Goal: Transaction & Acquisition: Purchase product/service

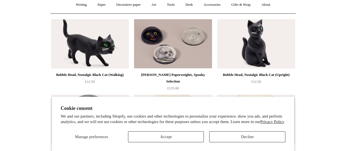
scroll to position [137, 0]
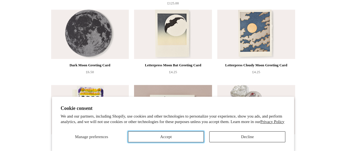
click at [175, 135] on button "Accept" at bounding box center [166, 136] width 76 height 11
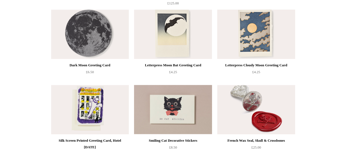
click at [262, 46] on img at bounding box center [256, 34] width 78 height 49
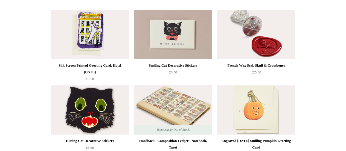
scroll to position [219, 0]
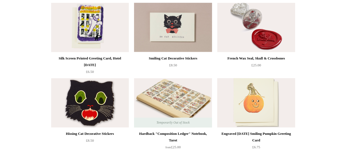
click at [249, 104] on img at bounding box center [256, 102] width 78 height 49
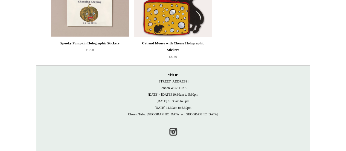
scroll to position [0, 0]
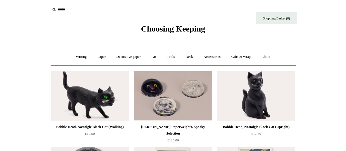
click at [266, 58] on link "About +" at bounding box center [265, 56] width 19 height 14
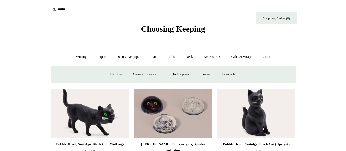
click at [105, 73] on link "About us" at bounding box center [115, 74] width 23 height 14
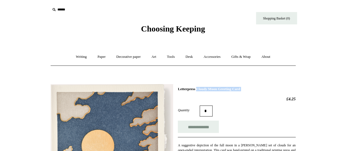
drag, startPoint x: 178, startPoint y: 88, endPoint x: 245, endPoint y: 95, distance: 66.7
copy div "Letterpress Cloudy Moon Greeting Card"
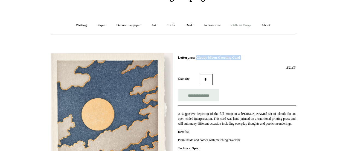
scroll to position [55, 0]
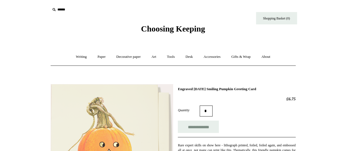
drag, startPoint x: 178, startPoint y: 88, endPoint x: 283, endPoint y: 87, distance: 105.5
click at [283, 87] on h1 "Engraved [DATE] Smiling Pumpkin Greeting Card" at bounding box center [237, 89] width 118 height 4
copy h1 "Engraved [DATE] Smiling Pumpkin Greeting Card"
click at [204, 126] on input "**********" at bounding box center [198, 126] width 41 height 12
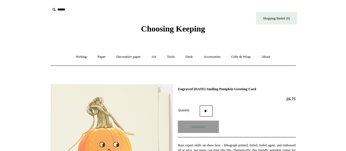
type input "**********"
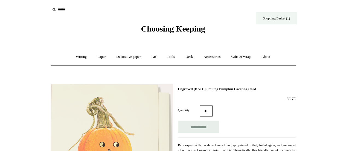
click at [288, 16] on link "Shopping Basket (1)" at bounding box center [276, 18] width 41 height 12
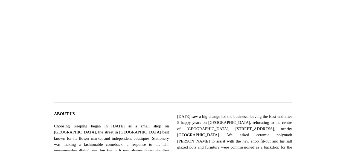
scroll to position [55, 0]
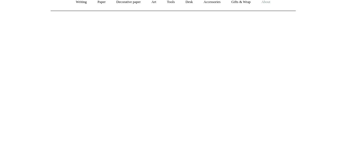
click at [269, 2] on link "About +" at bounding box center [265, 2] width 19 height 14
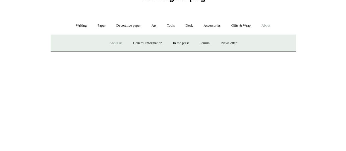
scroll to position [0, 0]
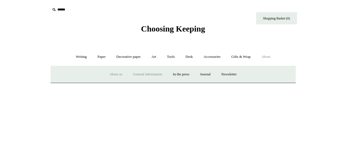
click at [150, 74] on link "General Information" at bounding box center [147, 74] width 39 height 14
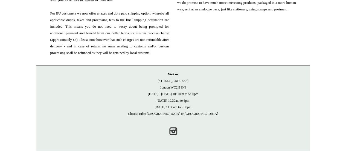
scroll to position [574, 0]
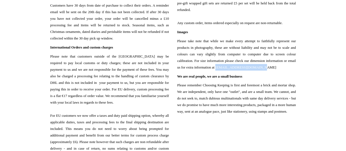
drag, startPoint x: 177, startPoint y: 87, endPoint x: 222, endPoint y: 88, distance: 45.9
copy span "info@choosingkeeping.com"
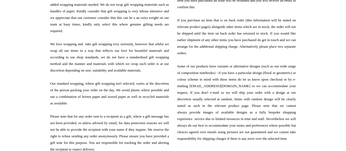
scroll to position [301, 0]
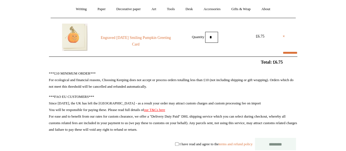
scroll to position [82, 0]
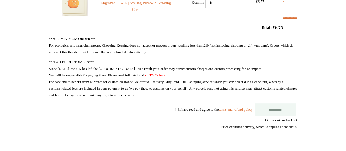
select select "**********"
type input "********"
select select "*******"
